Goal: Task Accomplishment & Management: Complete application form

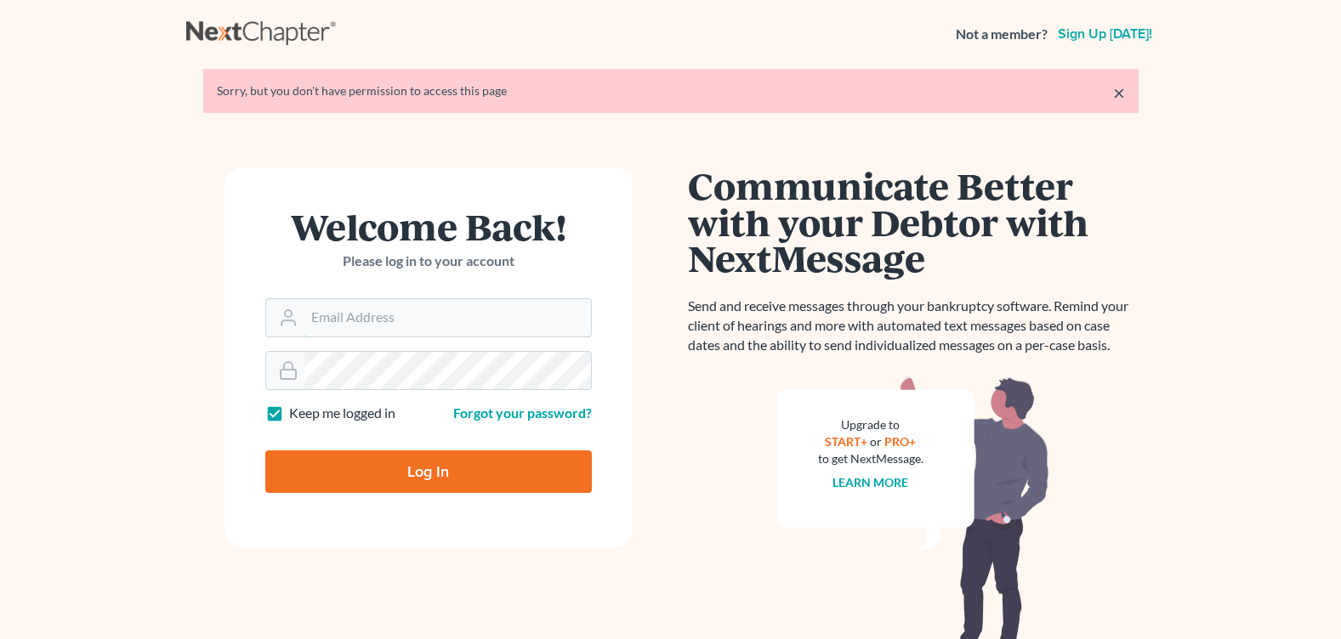
type input "[EMAIL_ADDRESS][DOMAIN_NAME]"
click at [350, 451] on input "Log In" at bounding box center [428, 472] width 326 height 43
type input "Thinking..."
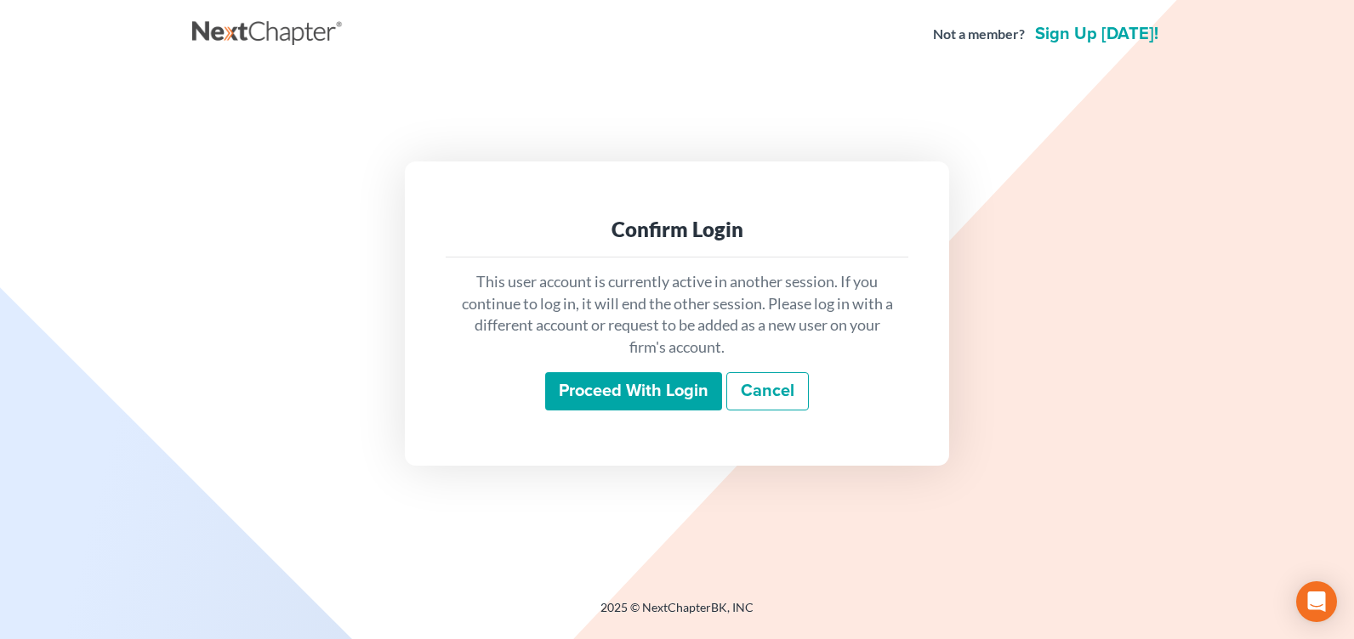
click at [650, 379] on input "Proceed with login" at bounding box center [633, 391] width 177 height 39
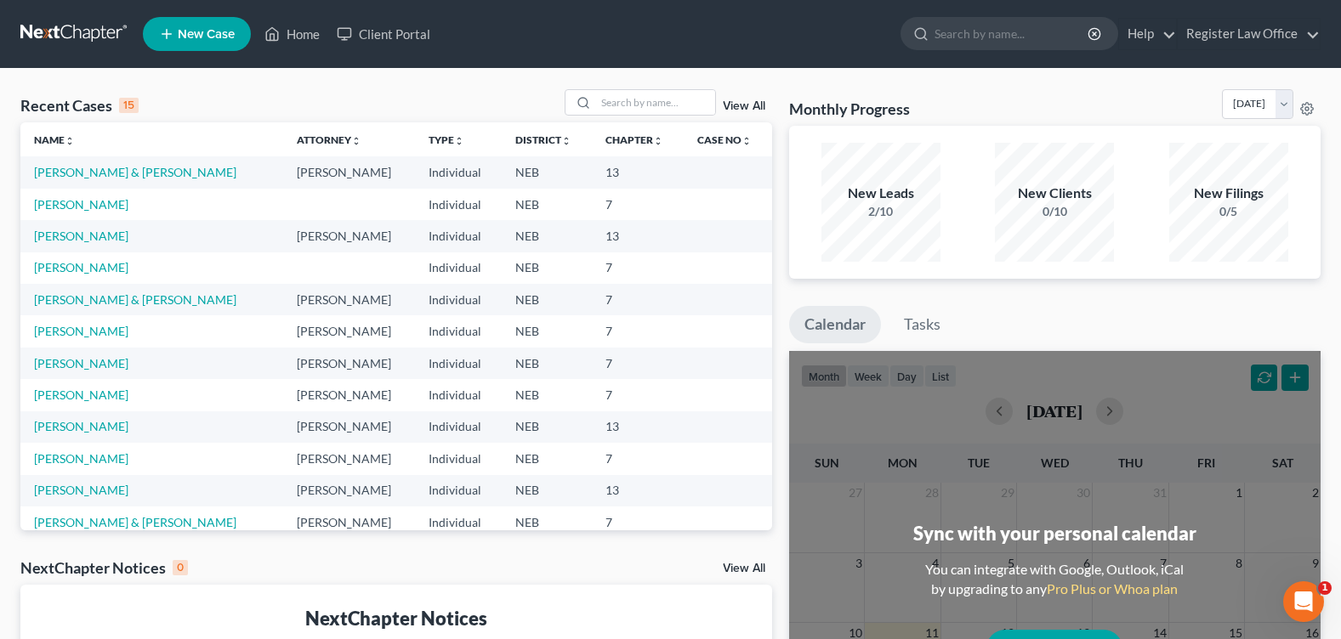
click at [176, 37] on link "New Case" at bounding box center [197, 34] width 108 height 34
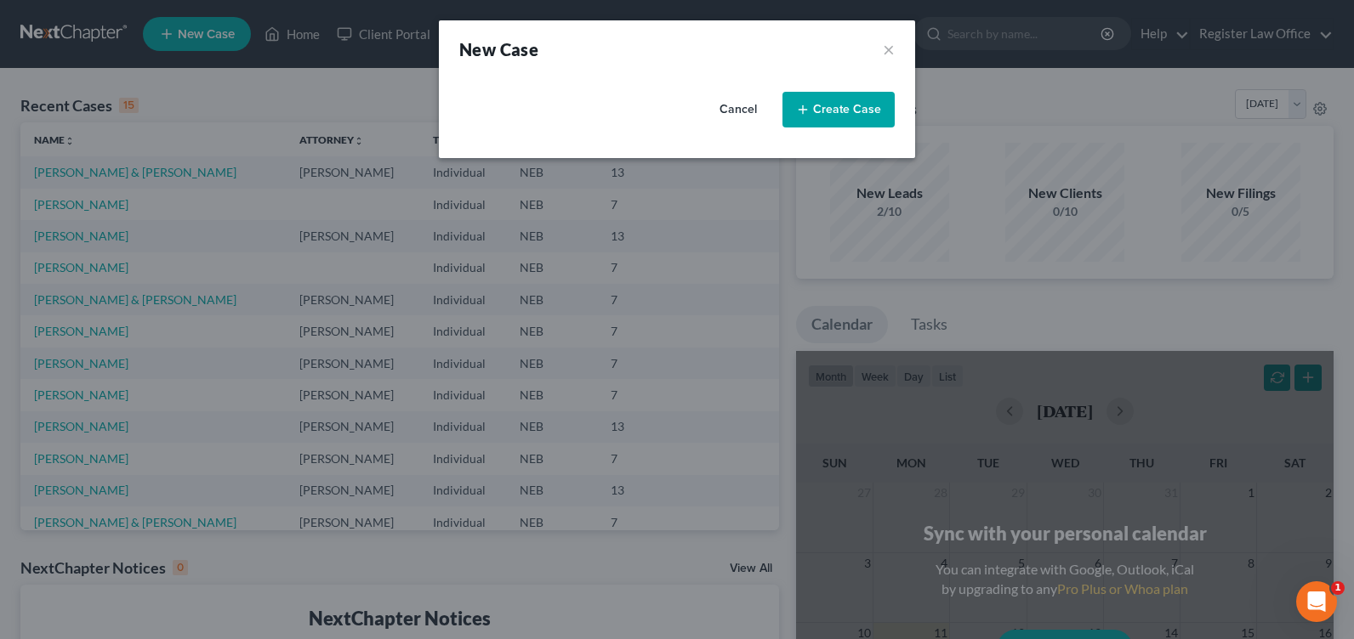
select select "48"
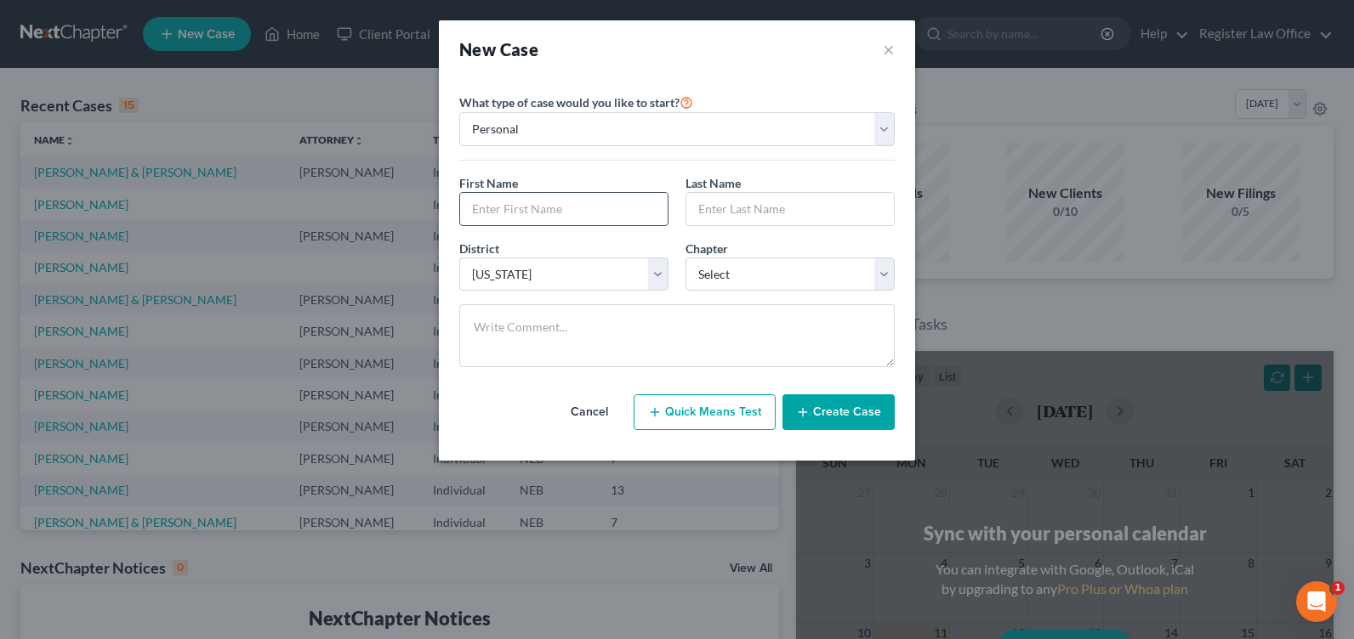
click at [590, 214] on input "text" at bounding box center [563, 209] width 207 height 32
type input "e"
type input "Elizabeth"
click at [750, 202] on input "text" at bounding box center [789, 209] width 207 height 32
type input "Diers"
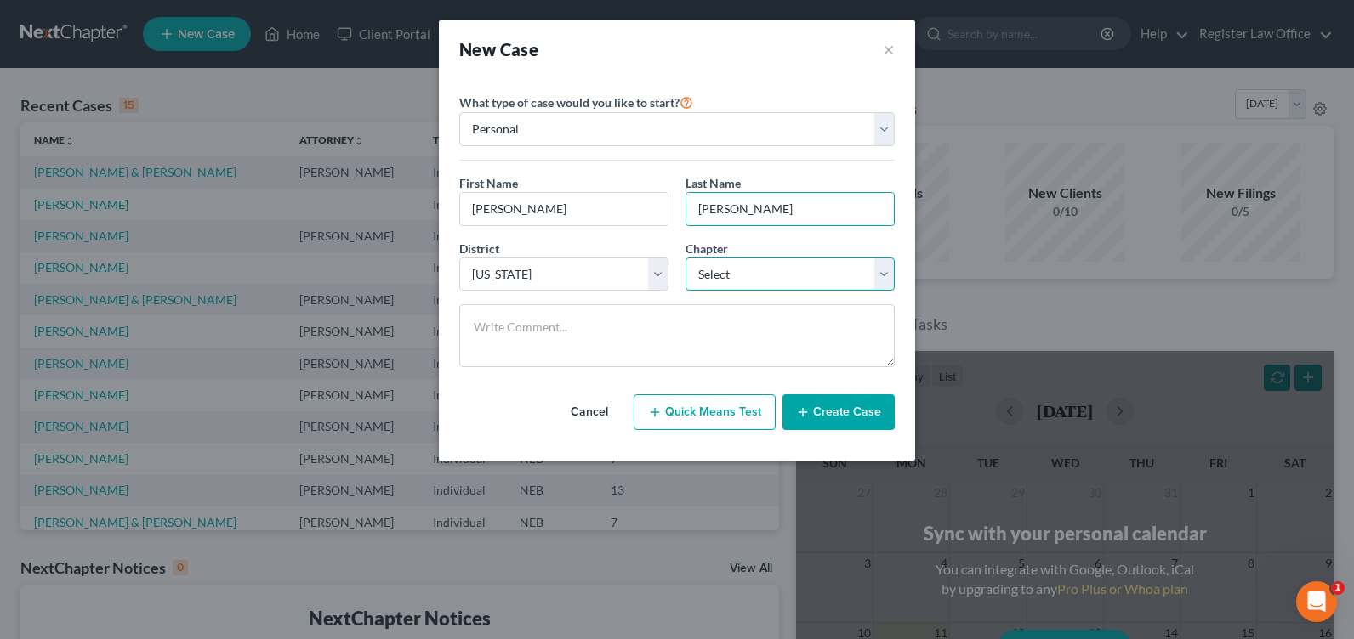
click at [777, 277] on select "Select 7 11 12 13" at bounding box center [789, 275] width 209 height 34
select select "0"
click at [685, 258] on select "Select 7 11 12 13" at bounding box center [789, 275] width 209 height 34
click at [830, 408] on button "Create Case" at bounding box center [838, 412] width 112 height 36
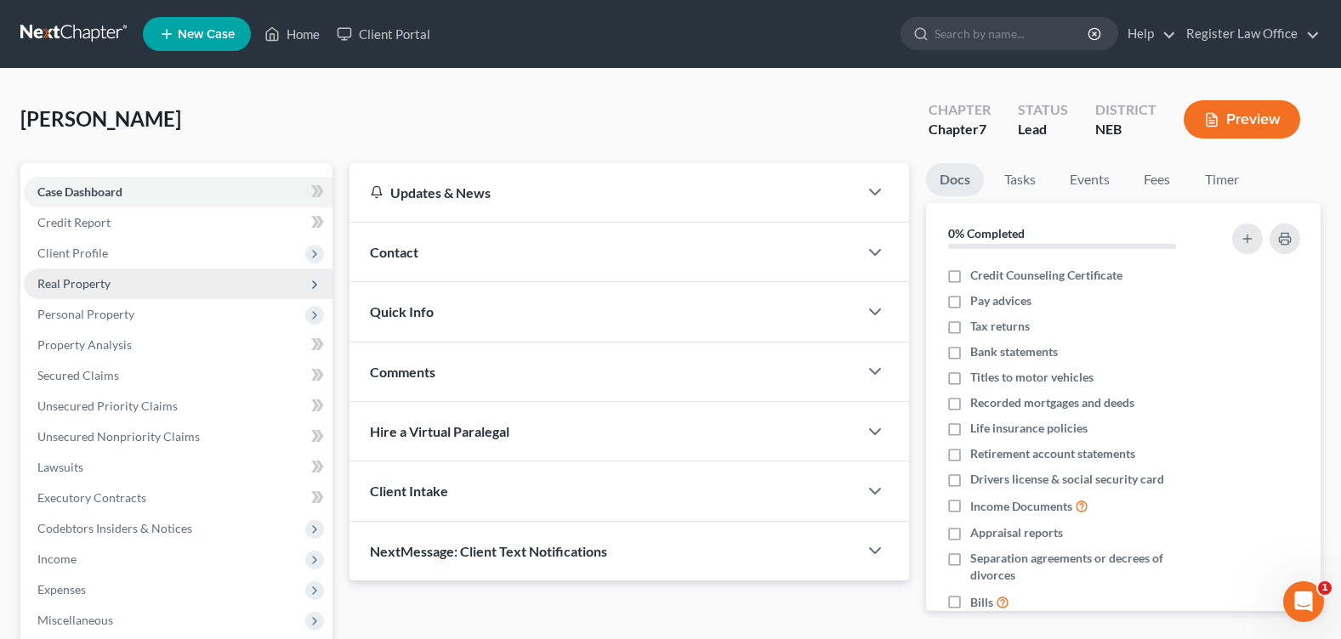
click at [110, 283] on span "Real Property" at bounding box center [178, 284] width 309 height 31
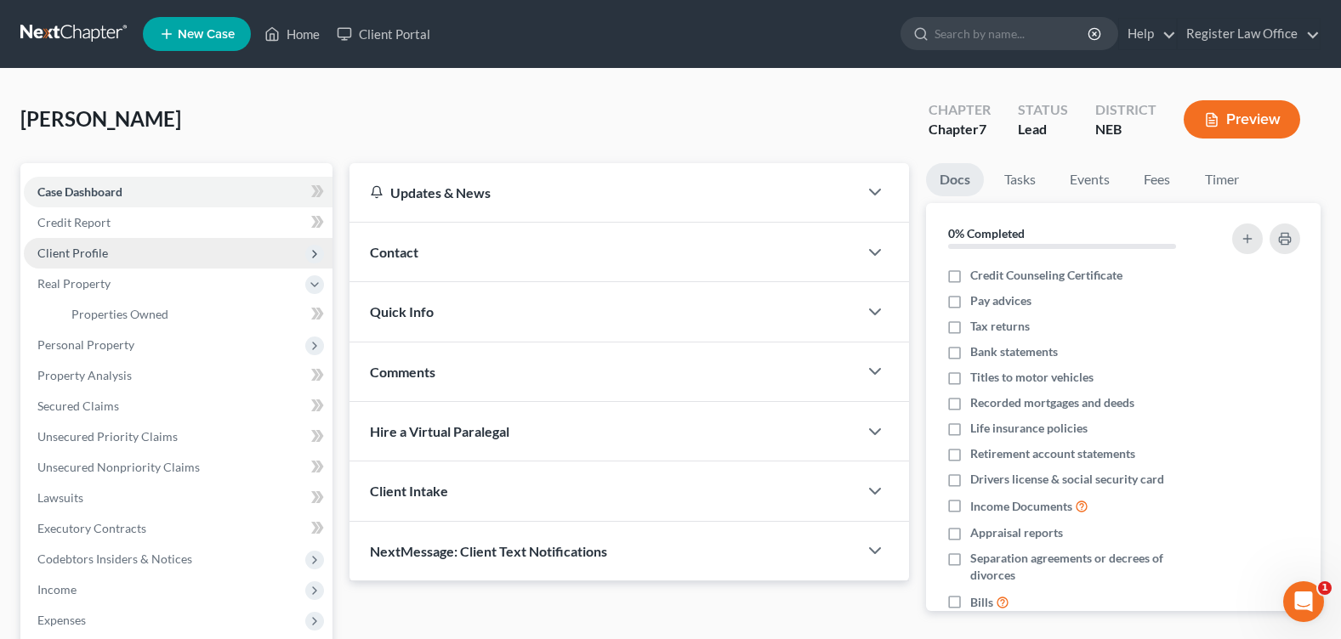
click at [106, 253] on span "Client Profile" at bounding box center [178, 253] width 309 height 31
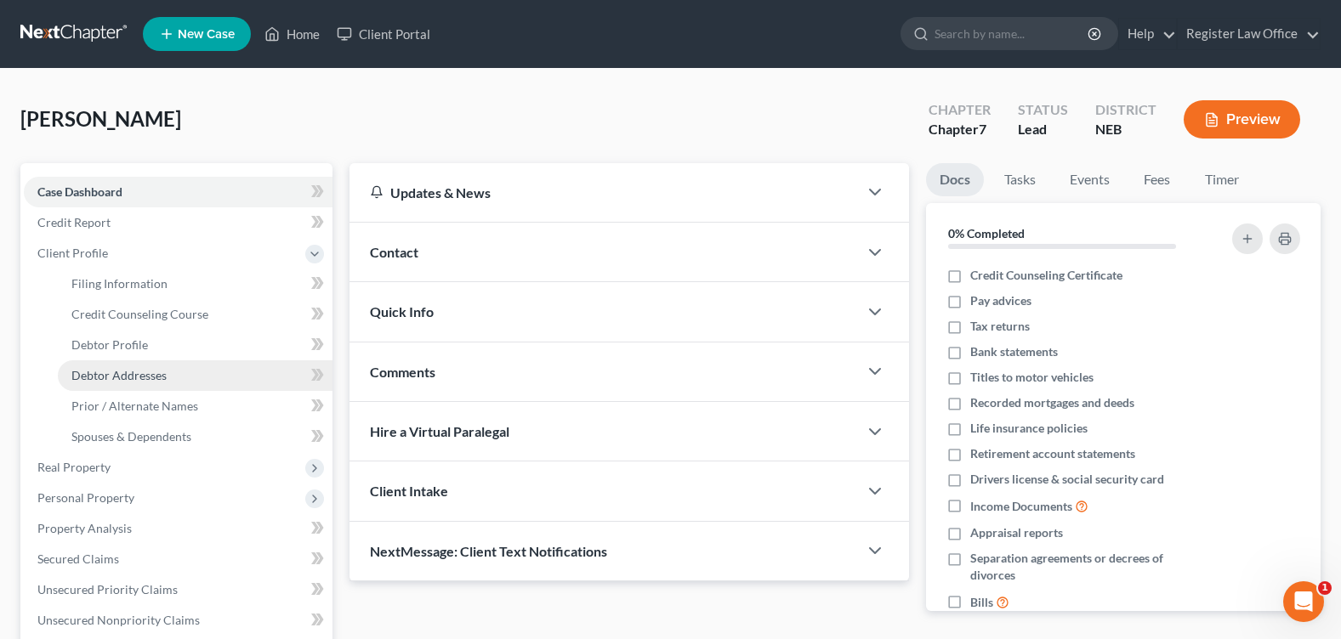
click at [143, 373] on span "Debtor Addresses" at bounding box center [118, 375] width 95 height 14
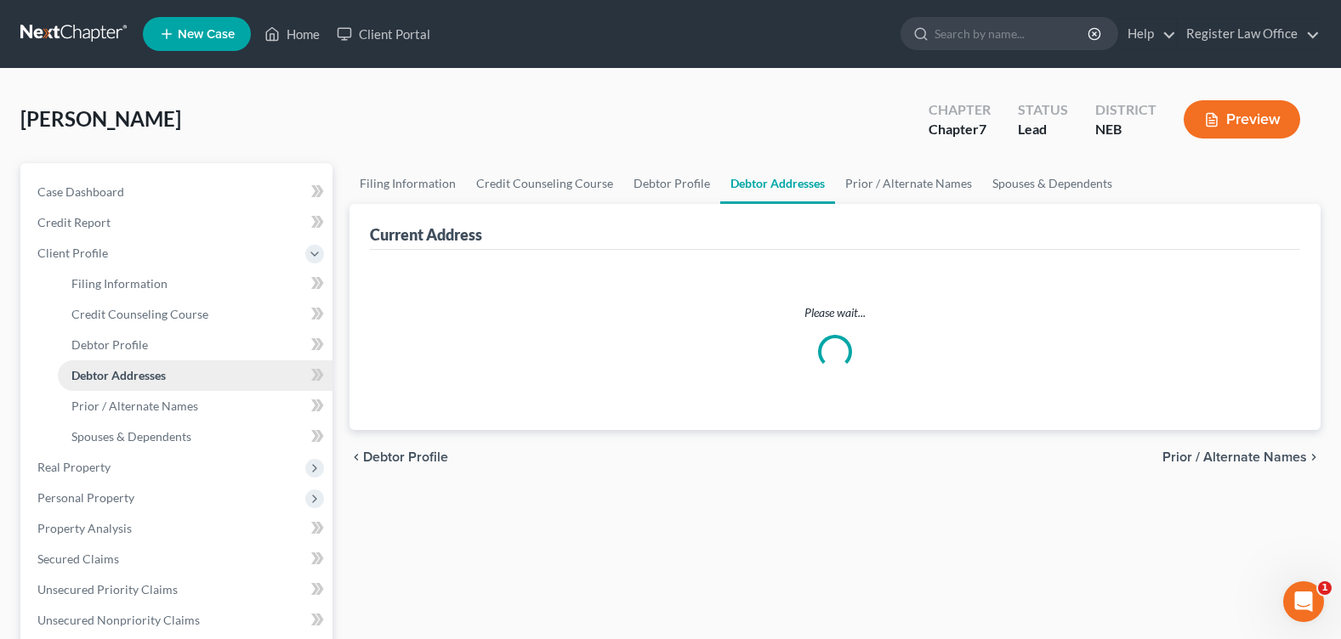
select select "0"
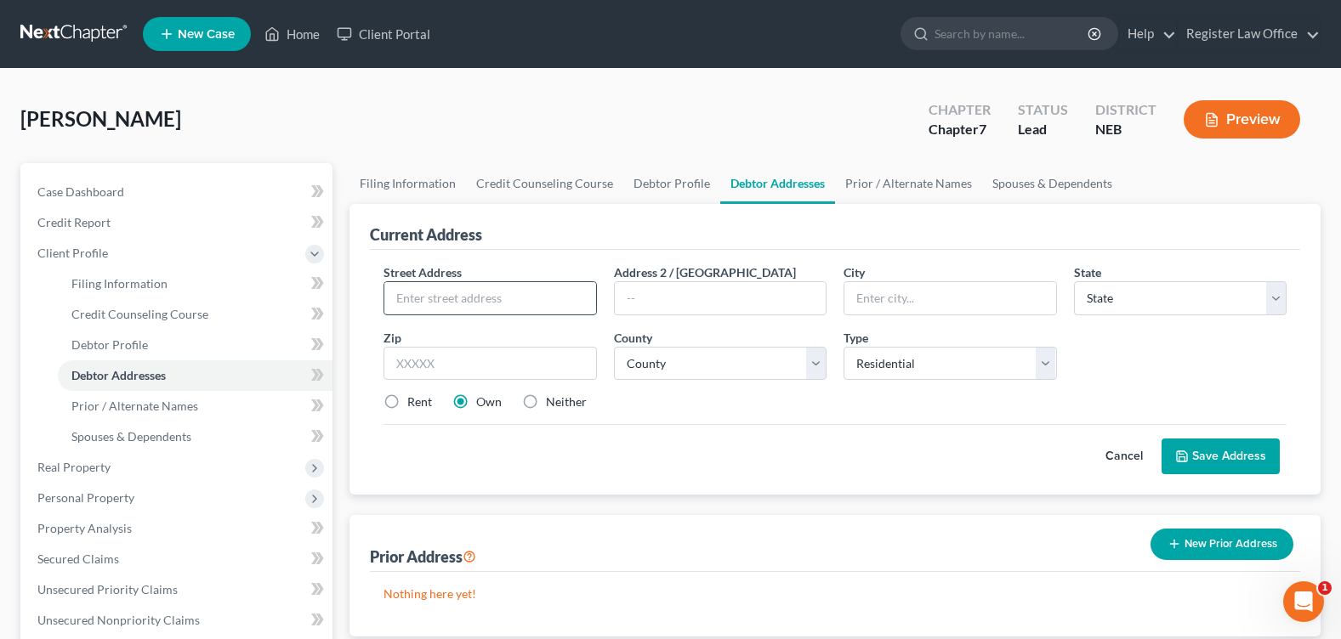
click at [478, 311] on input "text" at bounding box center [489, 298] width 211 height 32
type input "3210 N Clarkson"
click at [895, 310] on input "text" at bounding box center [949, 298] width 211 height 32
type input "G"
type input "Fremont"
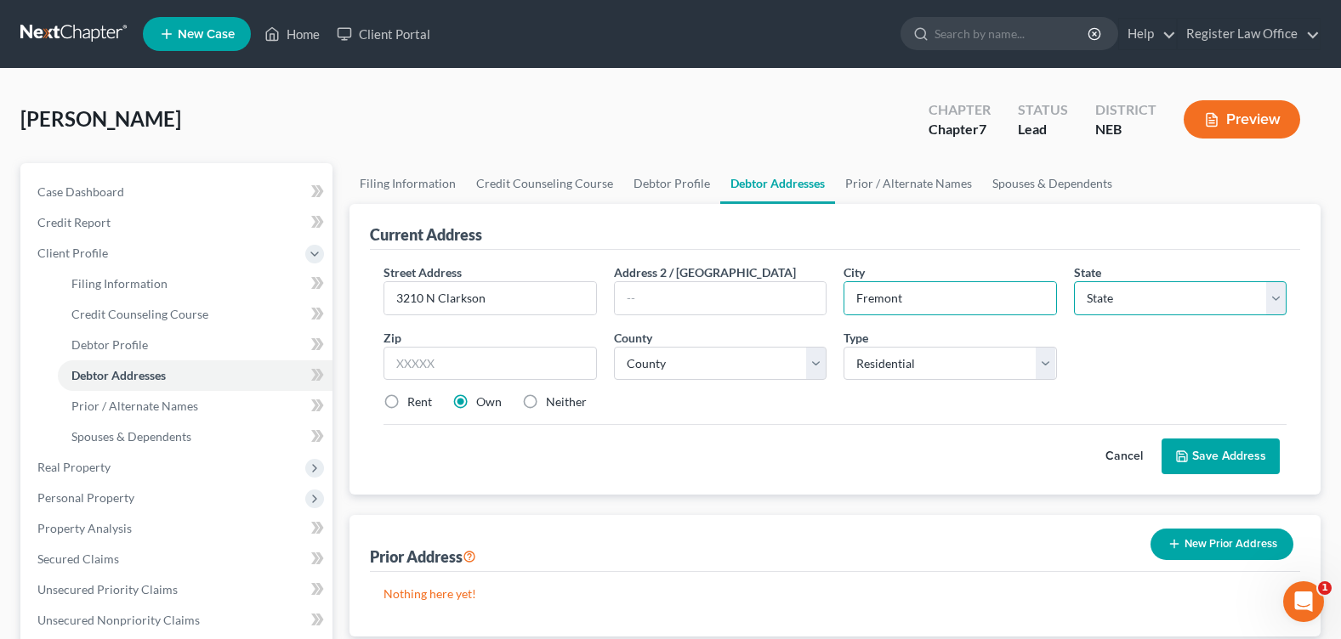
click at [1098, 297] on select "State AL AK AR AZ CA CO CT DE DC FL GA GU HI ID IL IN IA KS KY LA ME MD MA MI M…" at bounding box center [1180, 298] width 213 height 34
select select "30"
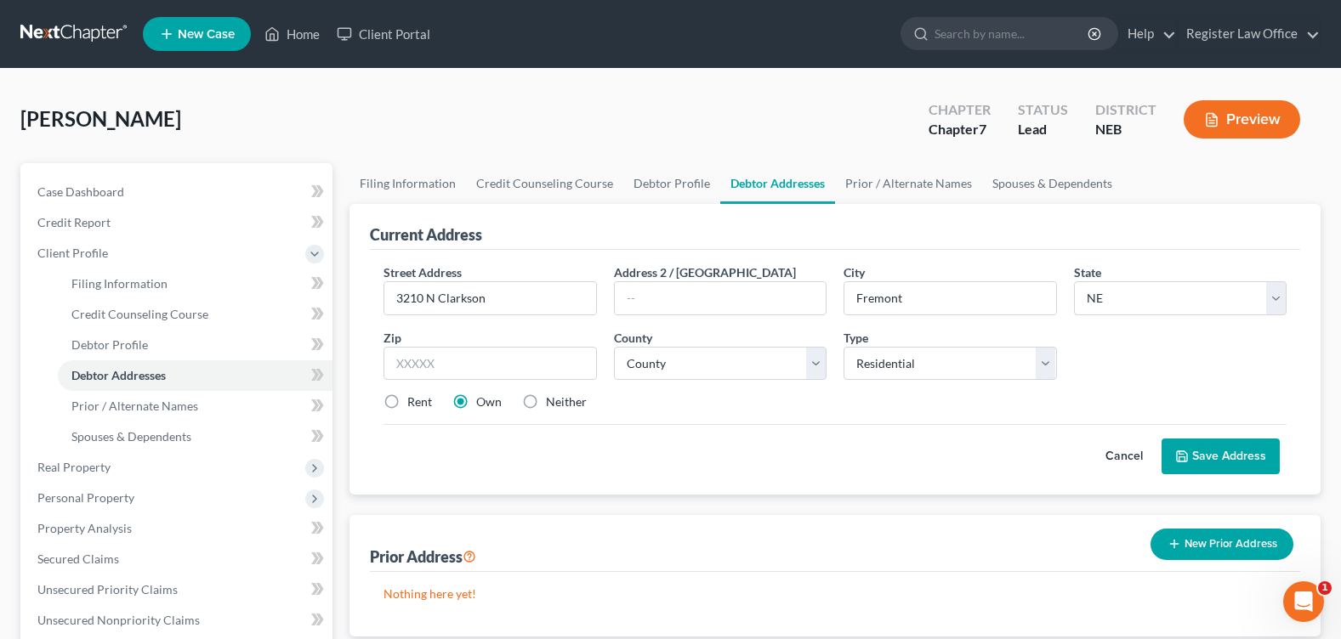
click at [1113, 331] on div "Street Address * 3210 N Clarkson Address 2 / PO Box City * Fremont State * Stat…" at bounding box center [835, 345] width 920 height 162
click at [483, 360] on input "text" at bounding box center [489, 364] width 213 height 34
type input "68025"
click at [736, 358] on select "County Adams County Antelope County Arthur County Banner County Blaine County B…" at bounding box center [720, 364] width 213 height 34
select select "26"
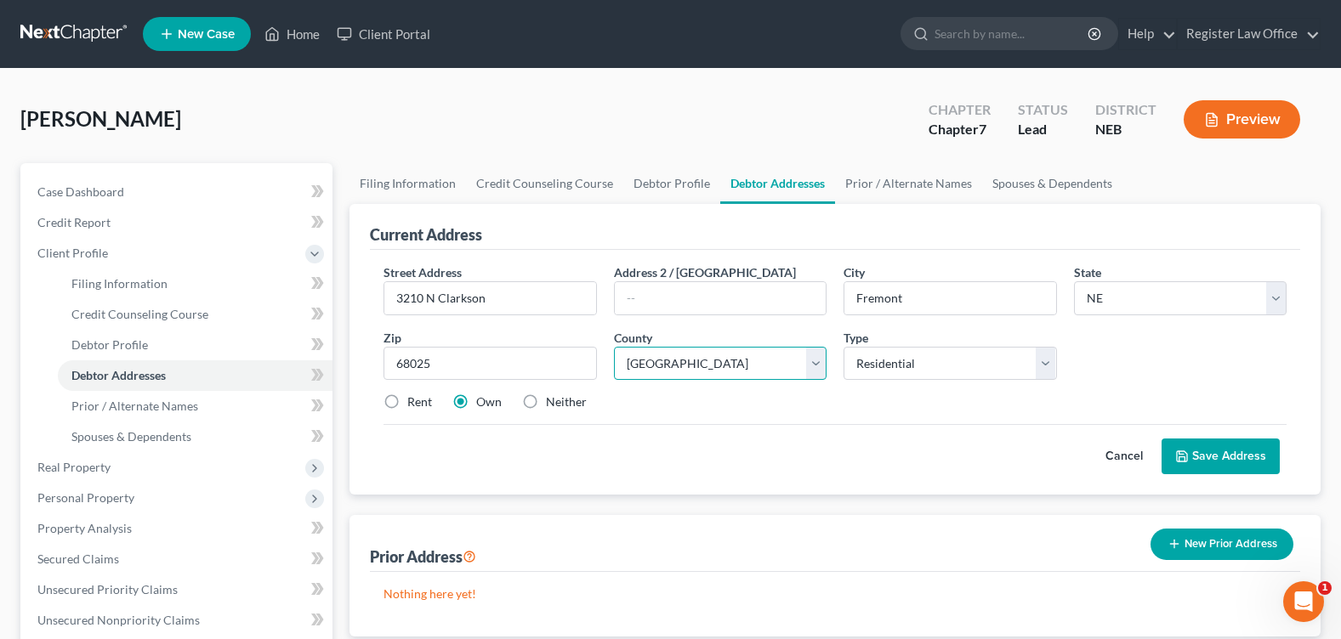
click at [614, 347] on select "County Adams County Antelope County Arthur County Banner County Blaine County B…" at bounding box center [720, 364] width 213 height 34
click at [864, 493] on div "Street Address * 3210 N Clarkson Address 2 / PO Box City * Fremont State * Stat…" at bounding box center [835, 372] width 930 height 245
click at [1209, 458] on button "Save Address" at bounding box center [1220, 457] width 118 height 36
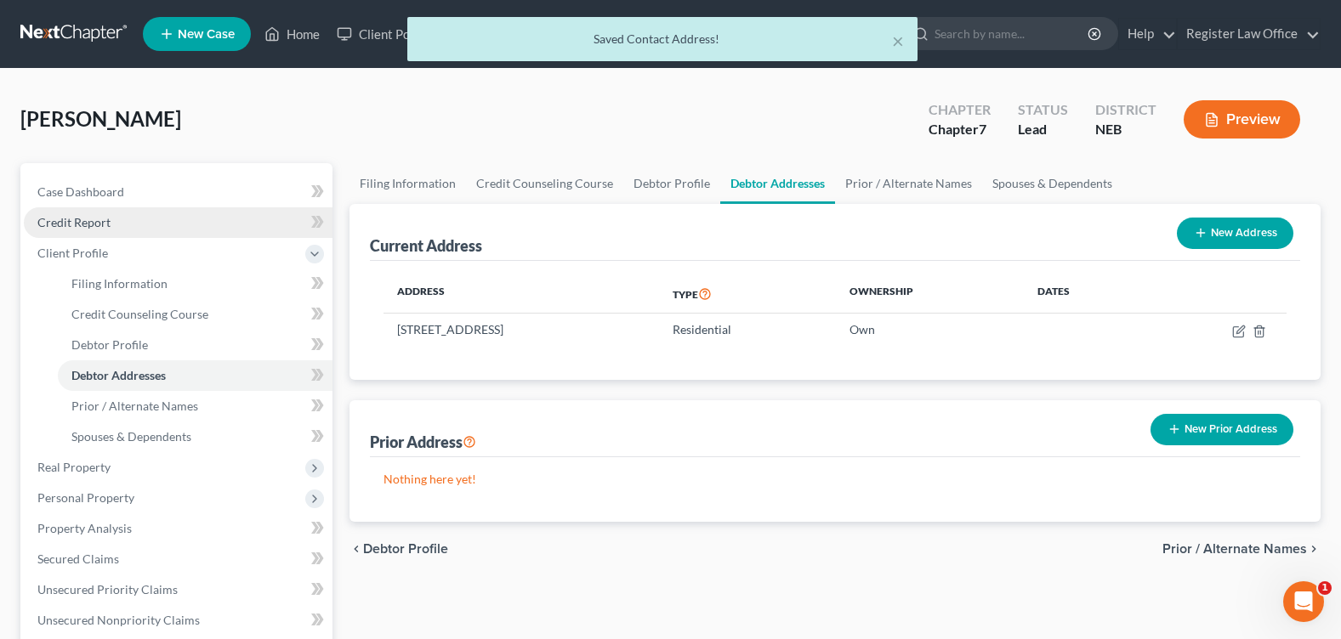
click at [93, 217] on span "Credit Report" at bounding box center [73, 222] width 73 height 14
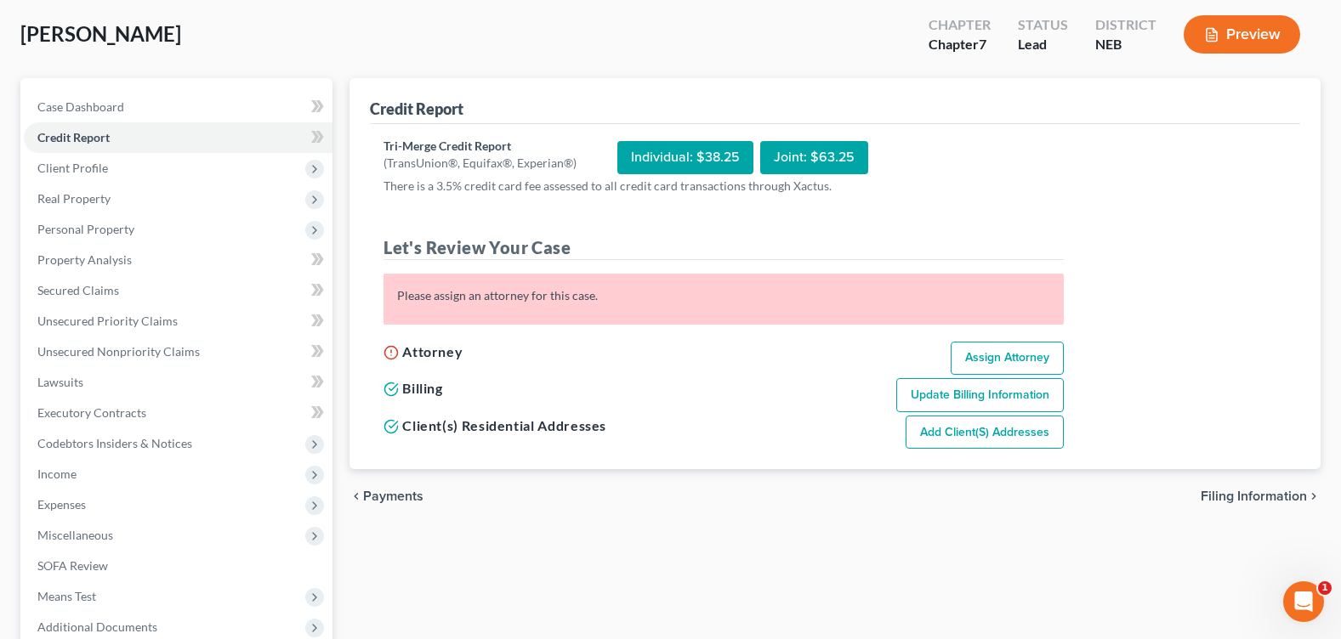
click at [1015, 362] on link "Assign Attorney" at bounding box center [1007, 359] width 113 height 34
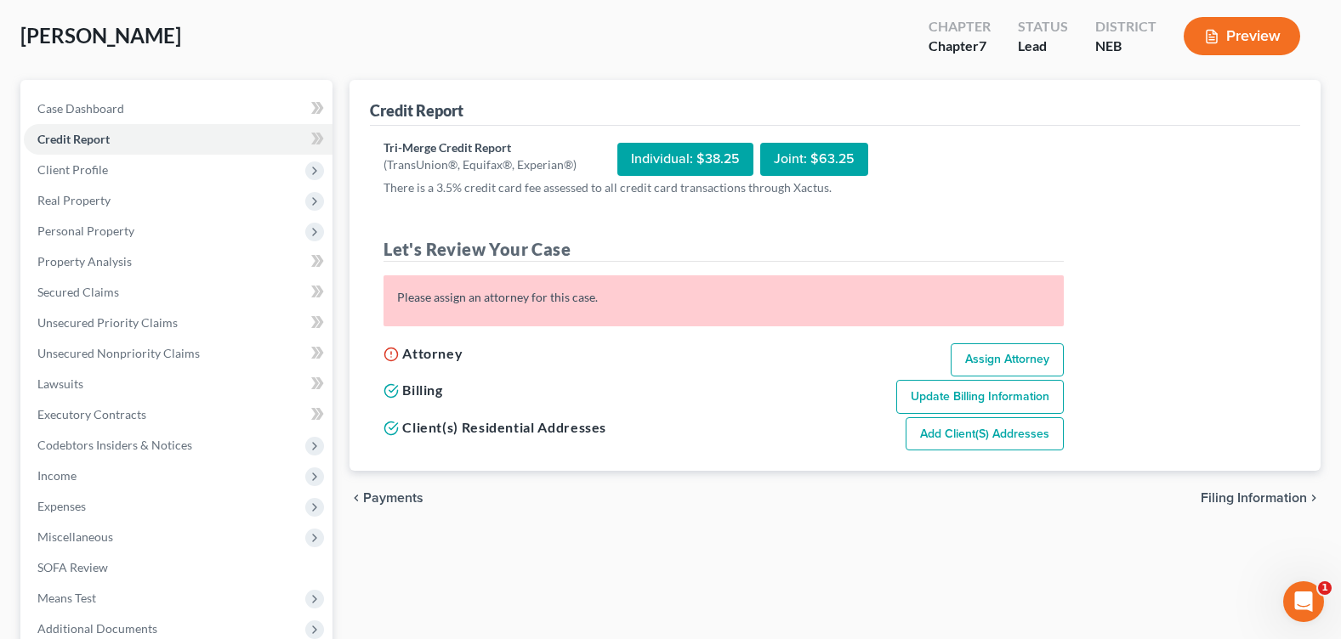
select select "1"
select select "0"
select select "48"
select select "30"
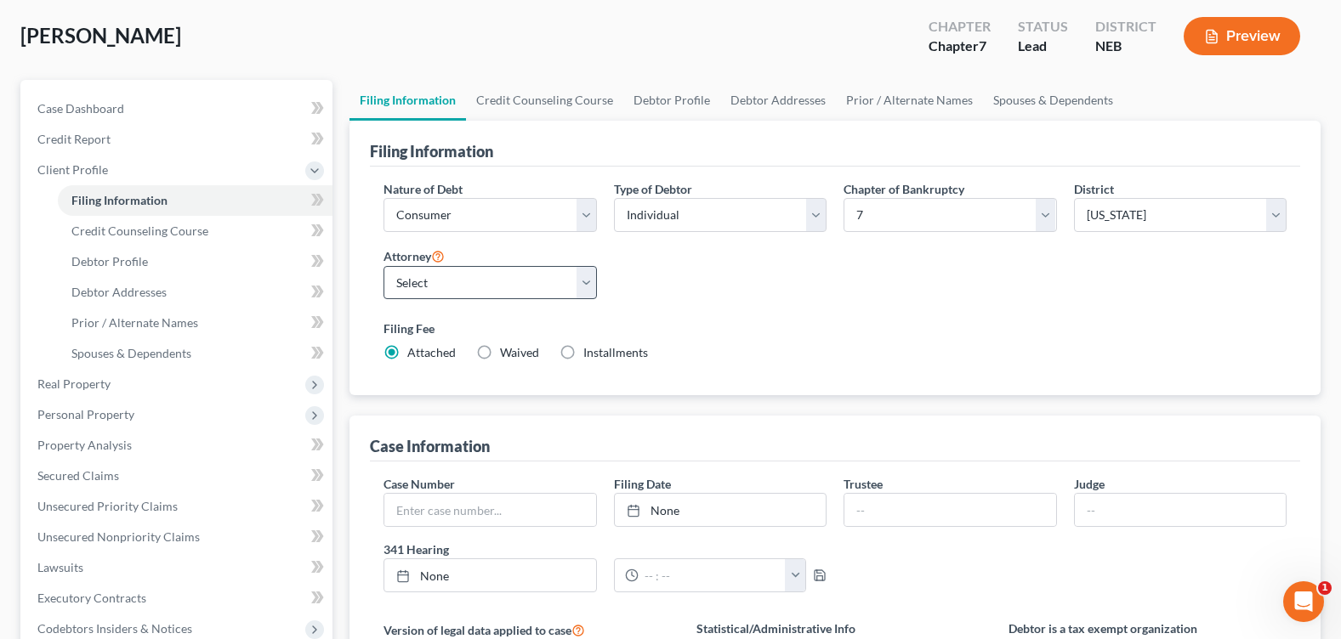
scroll to position [0, 0]
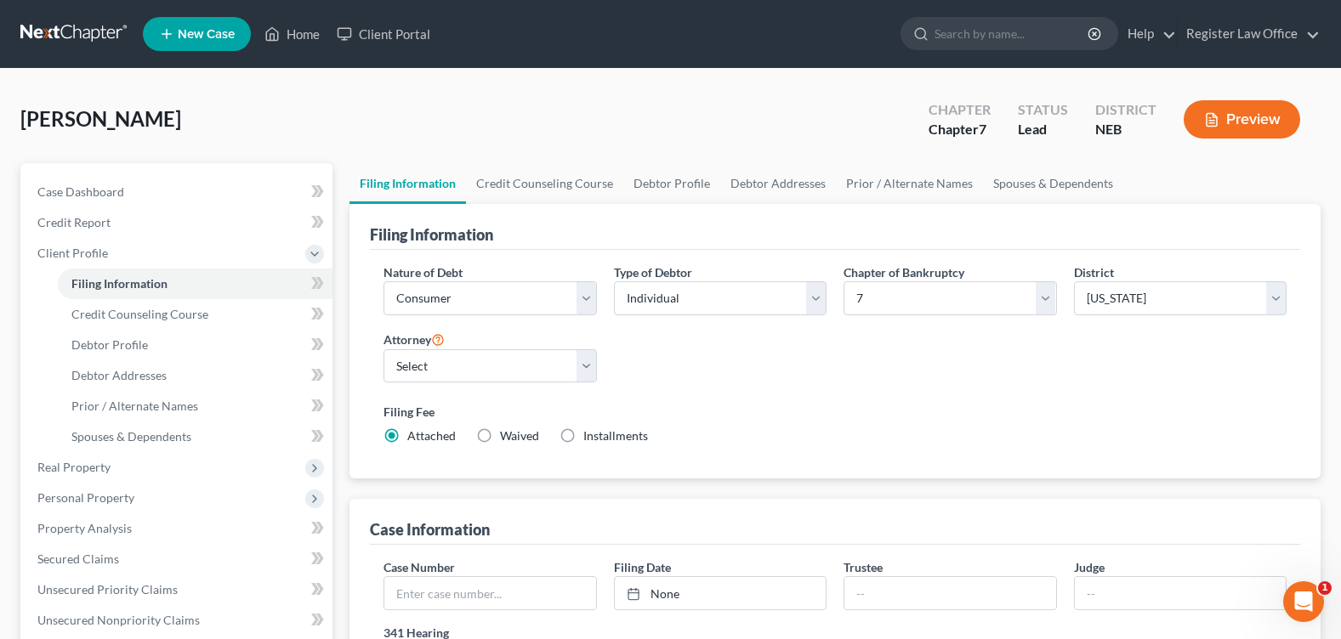
click at [600, 370] on div "Attorney Select Richard Register - NEB" at bounding box center [490, 363] width 230 height 68
click at [578, 378] on select "Select Richard Register - NEB" at bounding box center [489, 366] width 213 height 34
select select "0"
click at [383, 349] on select "Select Richard Register - NEB" at bounding box center [489, 366] width 213 height 34
click at [753, 371] on div "Nature of Debt Select Business Consumer Other Nature of Business Select Clearin…" at bounding box center [835, 362] width 920 height 196
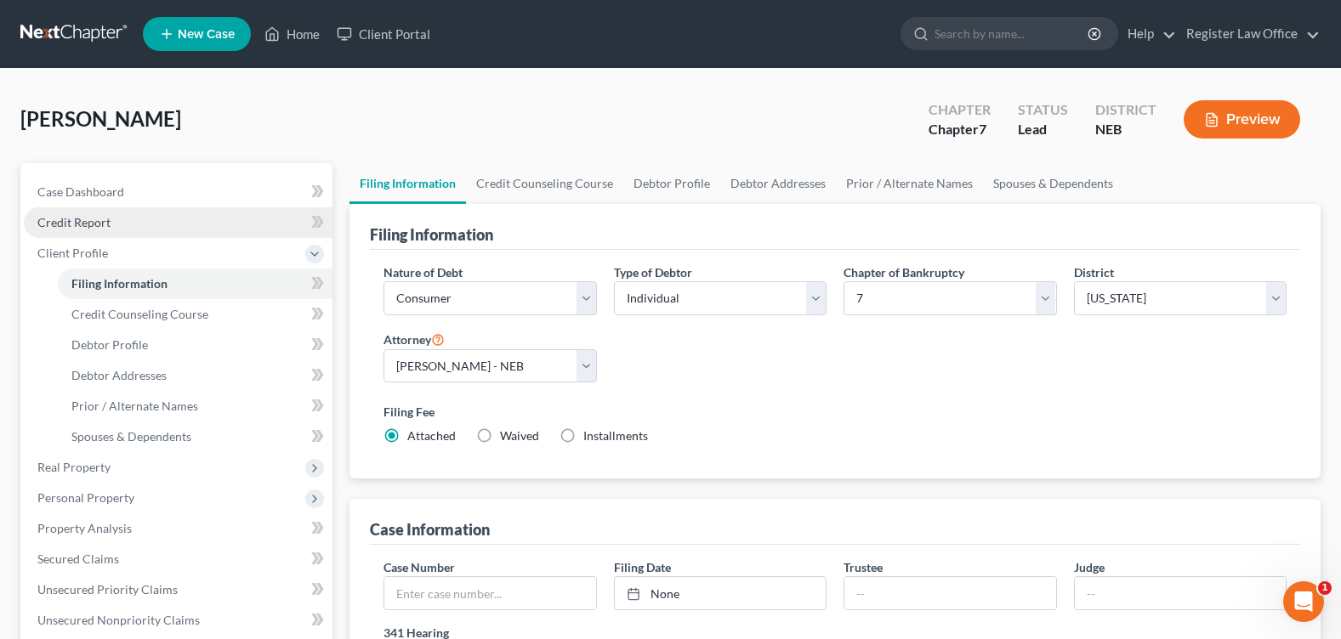
click at [105, 236] on link "Credit Report" at bounding box center [178, 222] width 309 height 31
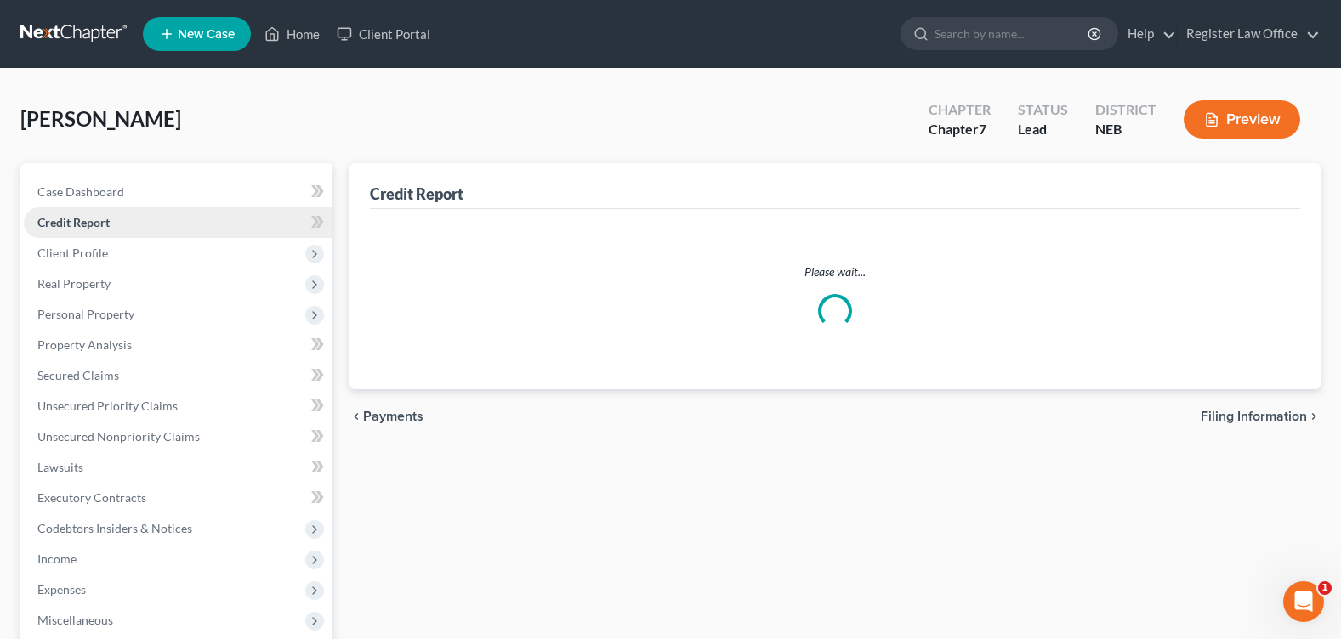
click at [127, 226] on link "Credit Report" at bounding box center [178, 222] width 309 height 31
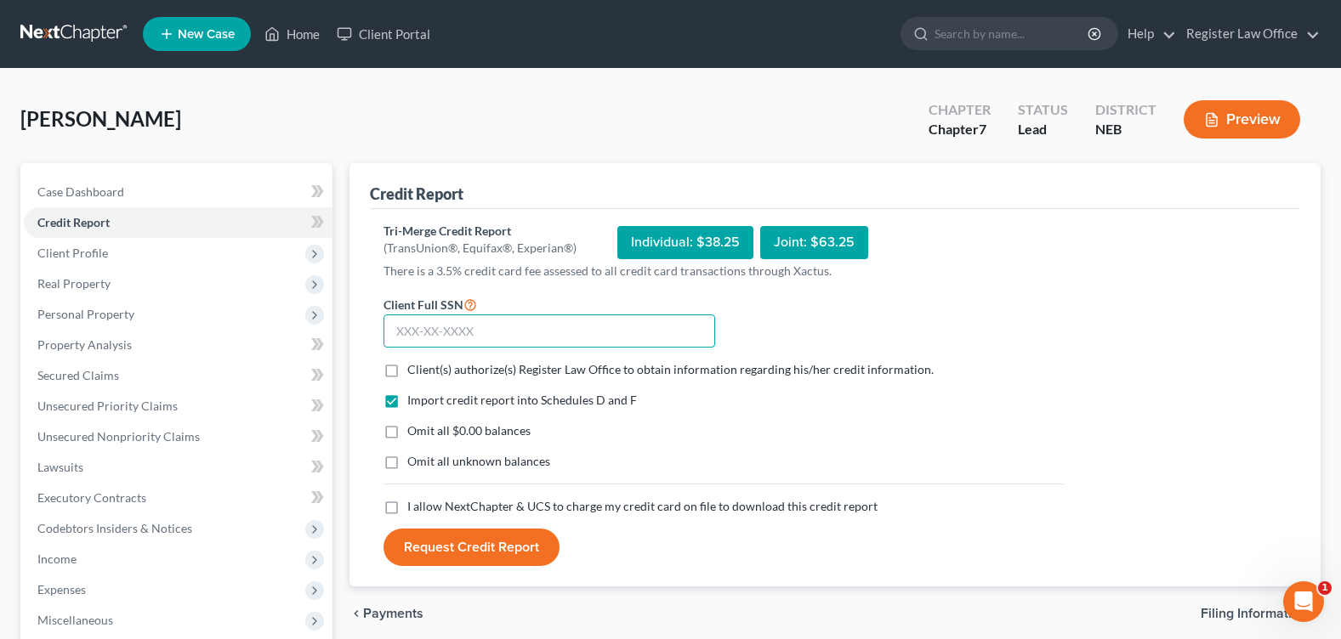
click at [536, 316] on input "text" at bounding box center [549, 332] width 332 height 34
type input "508-46-4242"
click at [407, 369] on label "Client(s) authorize(s) Register Law Office to obtain information regarding his/…" at bounding box center [670, 369] width 526 height 17
click at [414, 369] on input "Client(s) authorize(s) Register Law Office to obtain information regarding his/…" at bounding box center [419, 366] width 11 height 11
checkbox input "true"
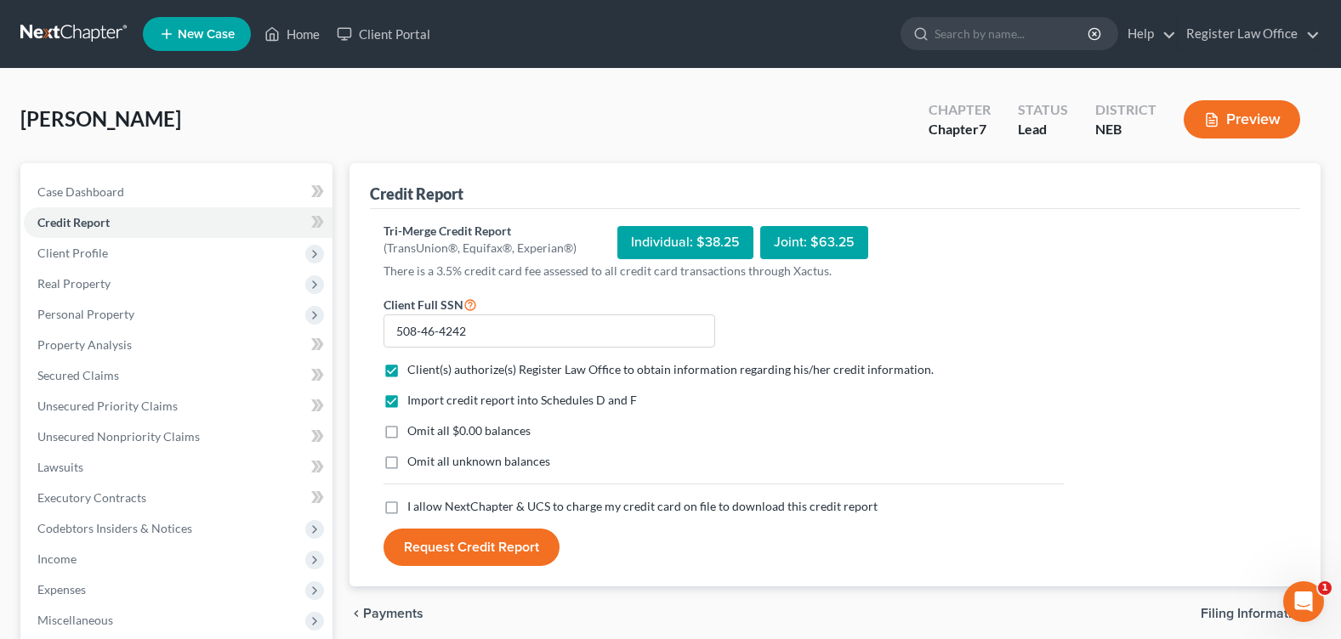
click at [407, 433] on label "Omit all $0.00 balances" at bounding box center [468, 431] width 123 height 17
click at [414, 433] on input "Omit all $0.00 balances" at bounding box center [419, 428] width 11 height 11
checkbox input "true"
drag, startPoint x: 394, startPoint y: 519, endPoint x: 393, endPoint y: 510, distance: 9.4
click at [407, 513] on label "I allow NextChapter & UCS to charge my credit card on file to download this cre…" at bounding box center [642, 506] width 470 height 17
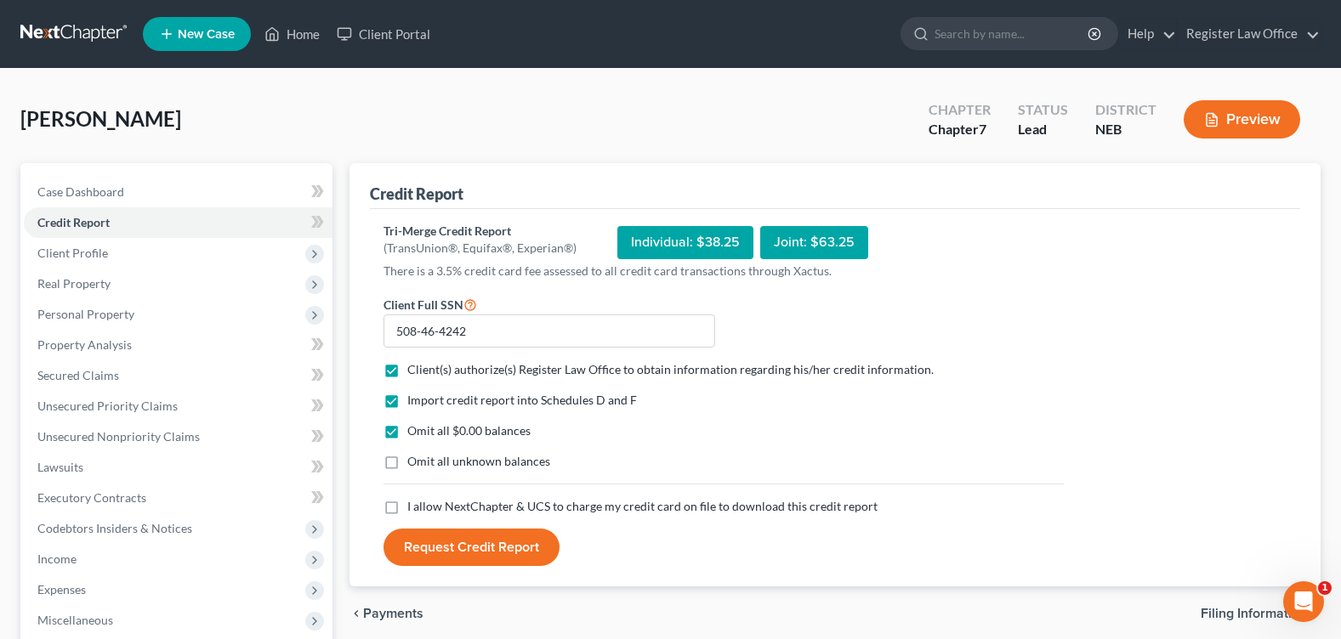
click at [407, 511] on label "I allow NextChapter & UCS to charge my credit card on file to download this cre…" at bounding box center [642, 506] width 470 height 17
click at [414, 509] on input "I allow NextChapter & UCS to charge my credit card on file to download this cre…" at bounding box center [419, 503] width 11 height 11
checkbox input "true"
click at [420, 540] on button "Request Credit Report" at bounding box center [471, 547] width 176 height 37
